Goal: Information Seeking & Learning: Learn about a topic

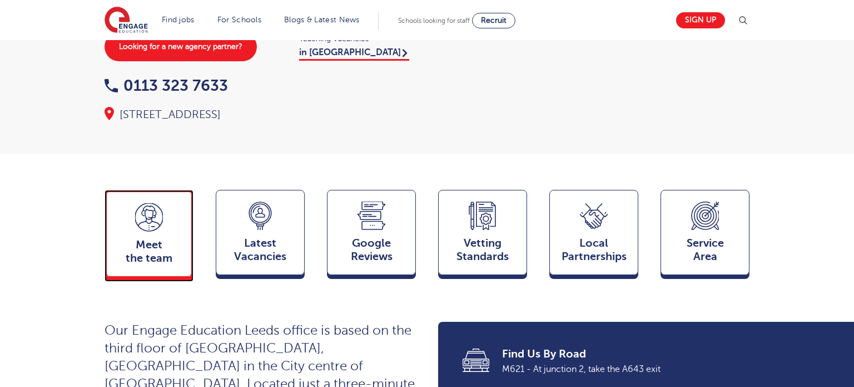
click at [153, 208] on icon at bounding box center [149, 217] width 28 height 28
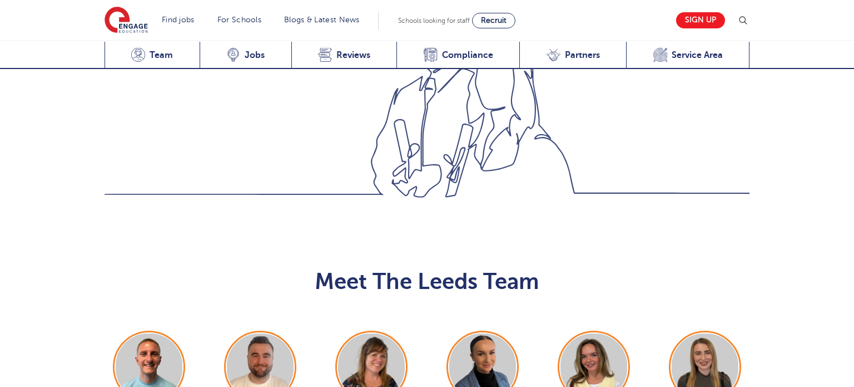
scroll to position [1214, 0]
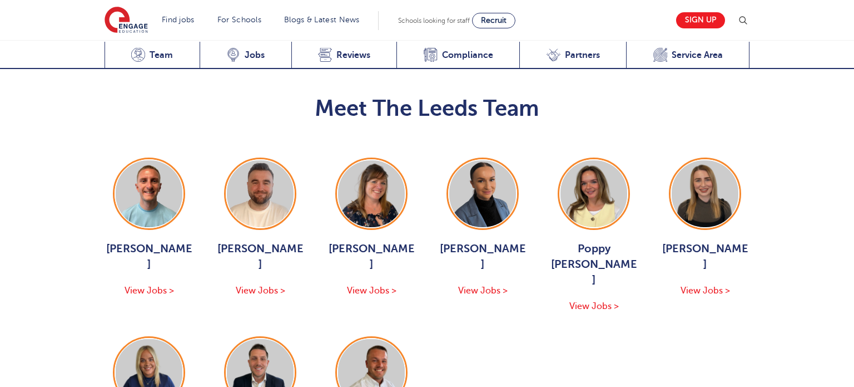
scroll to position [1418, 0]
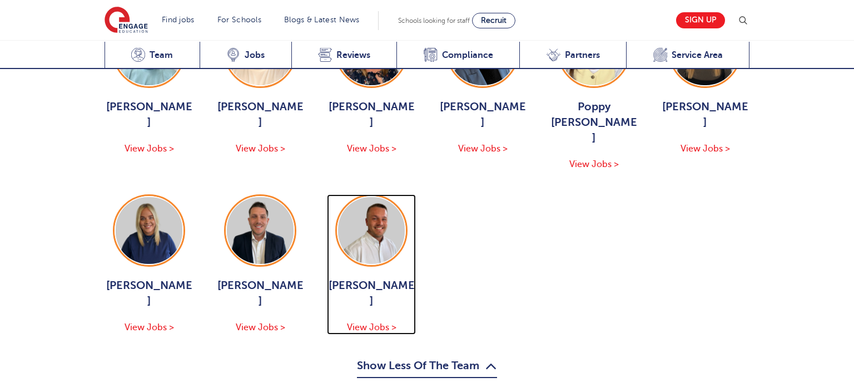
click at [371, 322] on span "View Jobs >" at bounding box center [372, 327] width 50 height 10
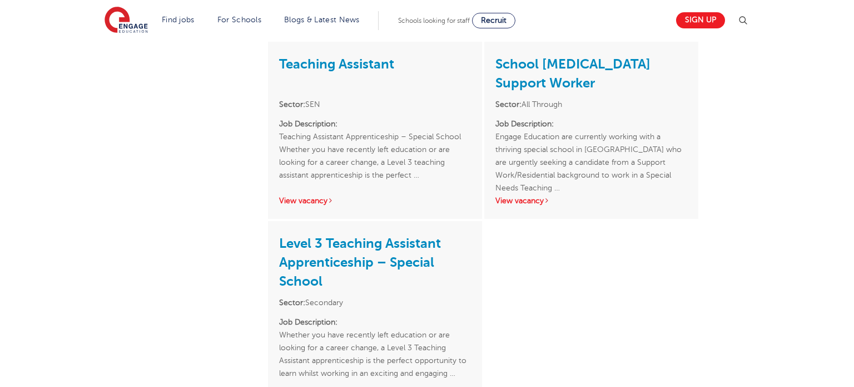
scroll to position [389, 0]
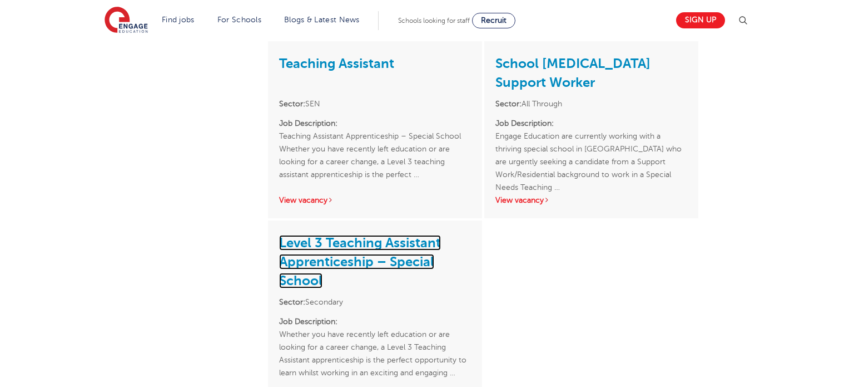
click at [311, 261] on link "Level 3 Teaching Assistant Apprenticeship – Special School" at bounding box center [360, 261] width 162 height 53
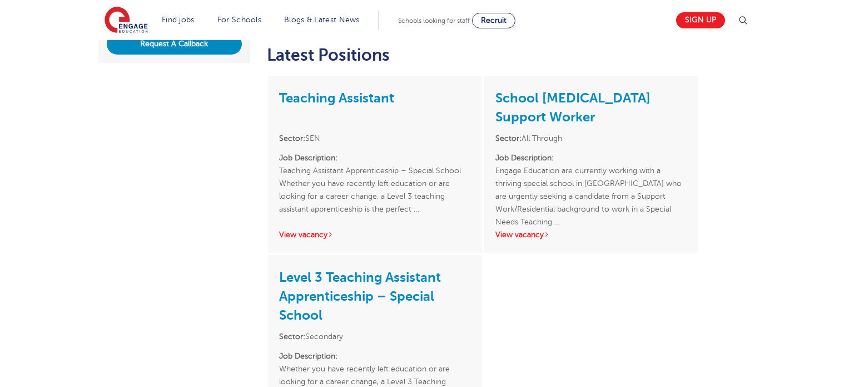
scroll to position [356, 0]
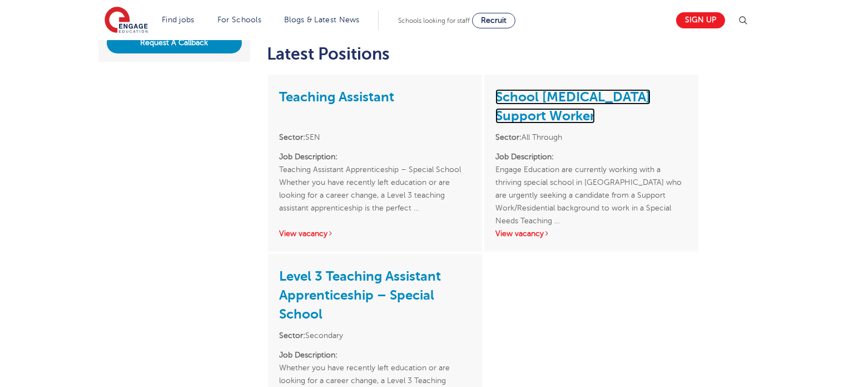
click at [551, 98] on link "School Autism Support Worker" at bounding box center [573, 106] width 155 height 34
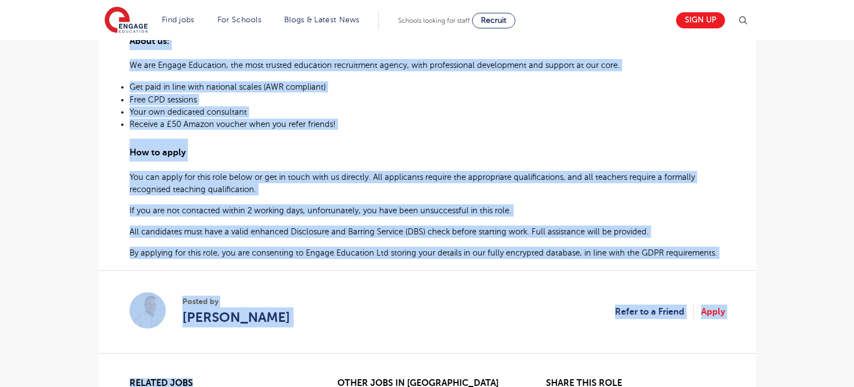
scroll to position [775, 0]
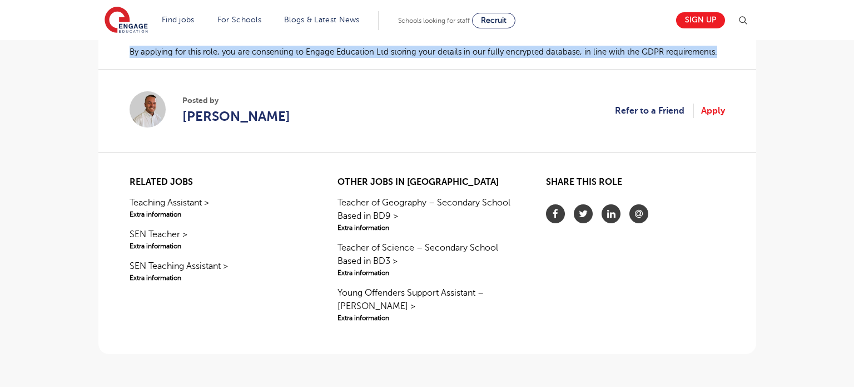
drag, startPoint x: 201, startPoint y: 260, endPoint x: 686, endPoint y: 42, distance: 532.1
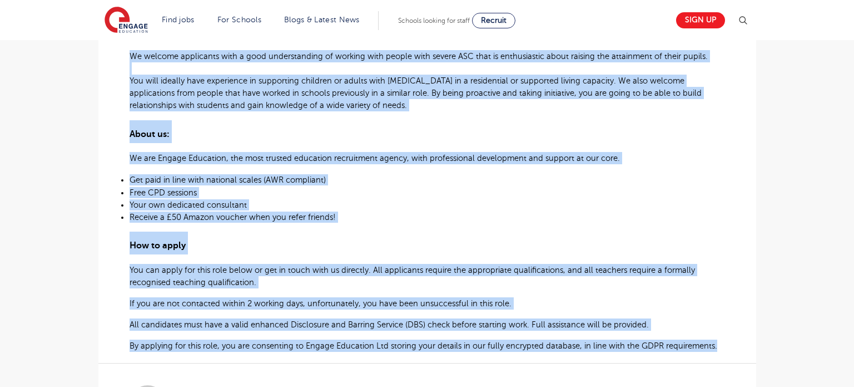
scroll to position [0, 0]
